Goal: Browse casually: Explore the website without a specific task or goal

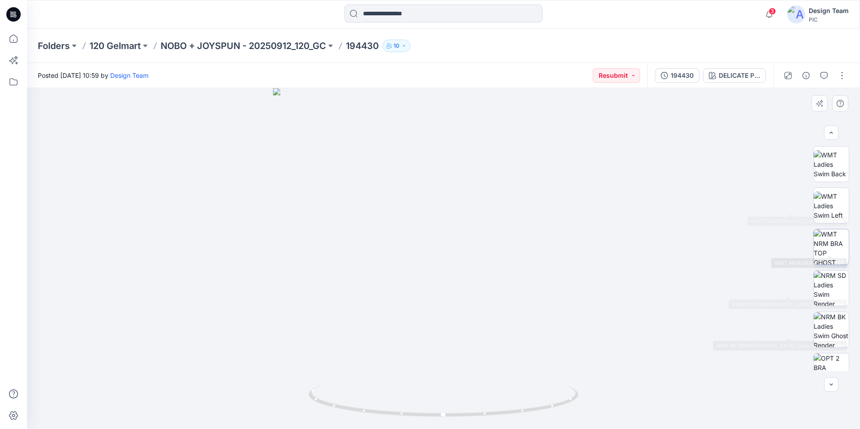
scroll to position [135, 0]
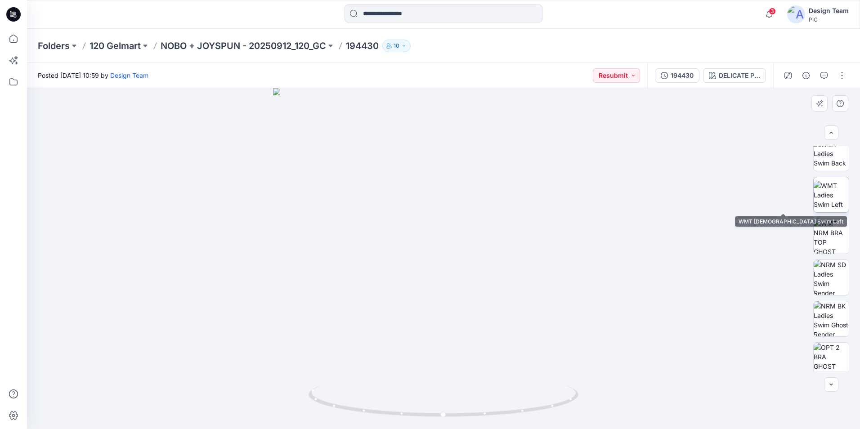
click at [841, 196] on img at bounding box center [831, 195] width 35 height 28
click at [258, 260] on div at bounding box center [443, 258] width 833 height 341
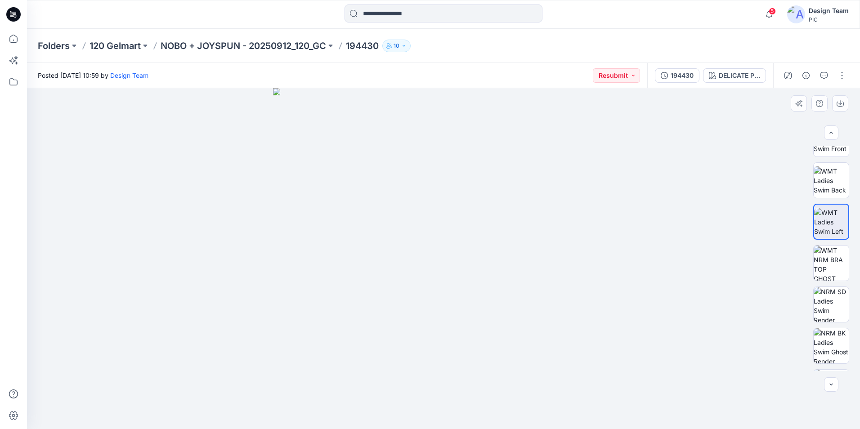
scroll to position [7, 0]
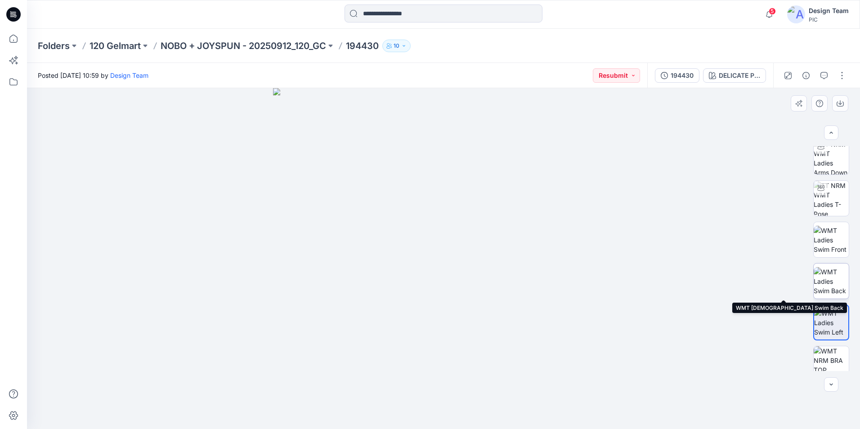
click at [828, 283] on img at bounding box center [831, 281] width 35 height 28
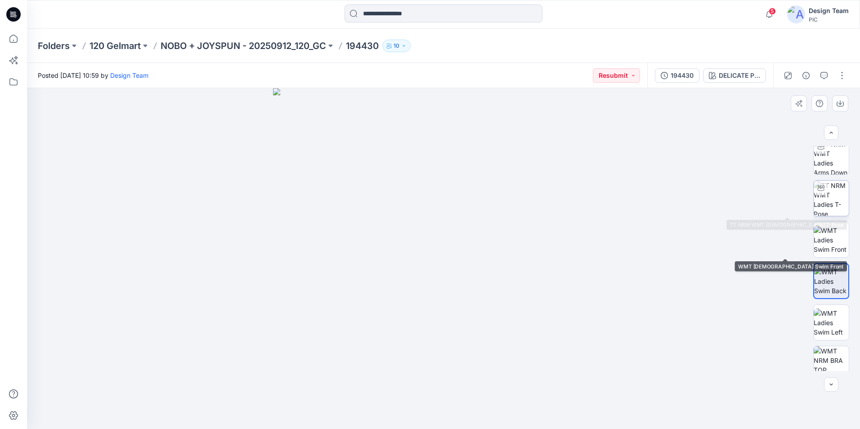
click at [830, 202] on img at bounding box center [831, 198] width 35 height 35
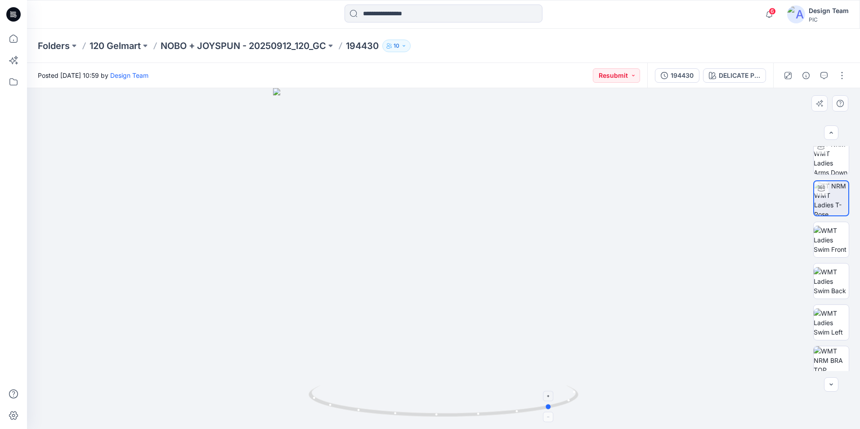
drag, startPoint x: 447, startPoint y: 419, endPoint x: 556, endPoint y: 402, distance: 110.1
click at [556, 402] on icon at bounding box center [445, 403] width 272 height 34
drag, startPoint x: 553, startPoint y: 411, endPoint x: 241, endPoint y: 368, distance: 315.6
click at [578, 404] on icon at bounding box center [445, 403] width 272 height 34
drag, startPoint x: 446, startPoint y: 417, endPoint x: 575, endPoint y: 411, distance: 129.3
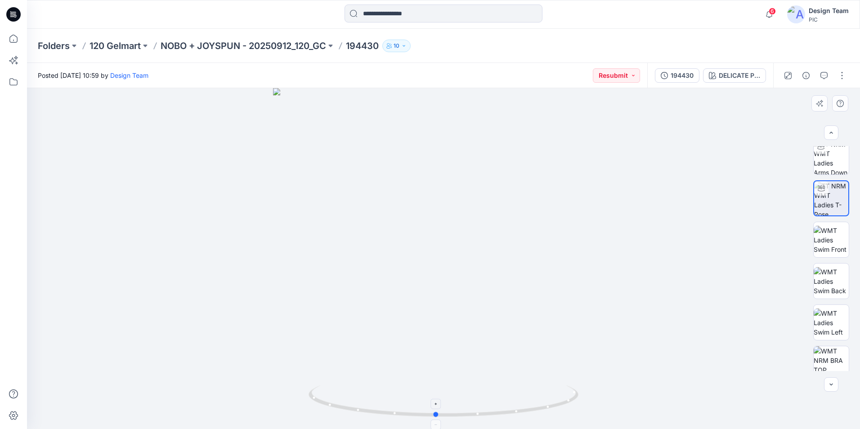
click at [575, 411] on icon at bounding box center [445, 403] width 272 height 34
drag, startPoint x: 437, startPoint y: 413, endPoint x: 484, endPoint y: 412, distance: 46.4
click at [484, 412] on icon at bounding box center [445, 403] width 272 height 34
drag, startPoint x: 472, startPoint y: 415, endPoint x: 387, endPoint y: 411, distance: 85.6
click at [387, 411] on icon at bounding box center [445, 403] width 272 height 34
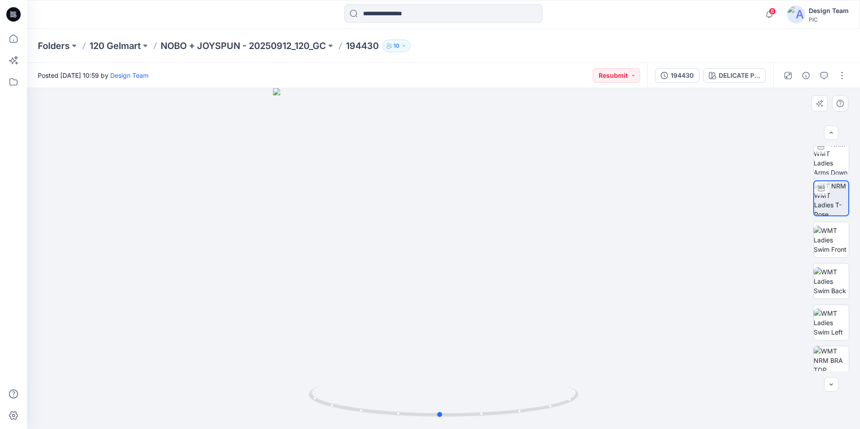
drag, startPoint x: 385, startPoint y: 415, endPoint x: 438, endPoint y: 419, distance: 53.2
click at [438, 419] on div at bounding box center [443, 258] width 833 height 341
drag, startPoint x: 445, startPoint y: 417, endPoint x: 601, endPoint y: 402, distance: 156.5
click at [601, 402] on div at bounding box center [443, 258] width 833 height 341
drag, startPoint x: 332, startPoint y: 408, endPoint x: 462, endPoint y: 413, distance: 130.1
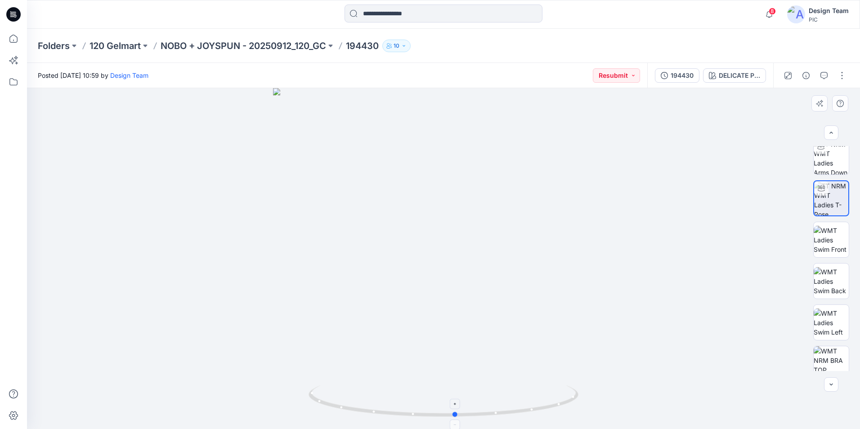
click at [462, 413] on icon at bounding box center [445, 403] width 272 height 34
drag, startPoint x: 455, startPoint y: 417, endPoint x: 535, endPoint y: 417, distance: 79.6
click at [535, 417] on icon at bounding box center [445, 403] width 272 height 34
drag, startPoint x: 532, startPoint y: 409, endPoint x: 503, endPoint y: 414, distance: 28.7
click at [503, 414] on circle at bounding box center [505, 412] width 5 height 5
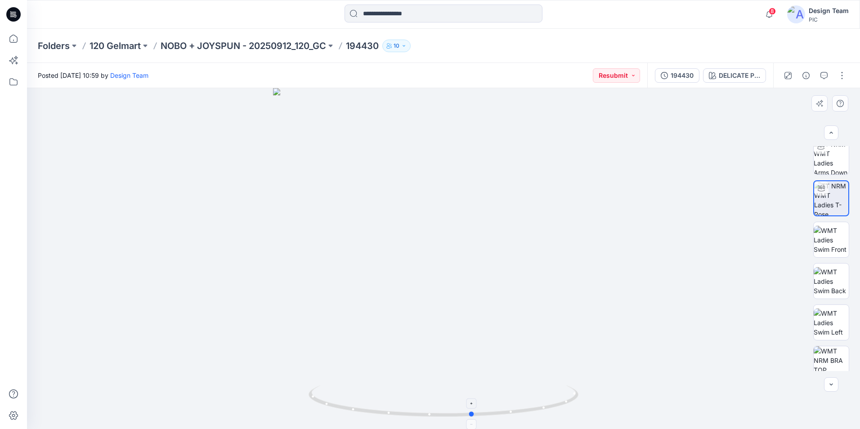
drag, startPoint x: 504, startPoint y: 412, endPoint x: 470, endPoint y: 410, distance: 34.2
click at [470, 410] on icon at bounding box center [445, 403] width 272 height 34
